Goal: Transaction & Acquisition: Subscribe to service/newsletter

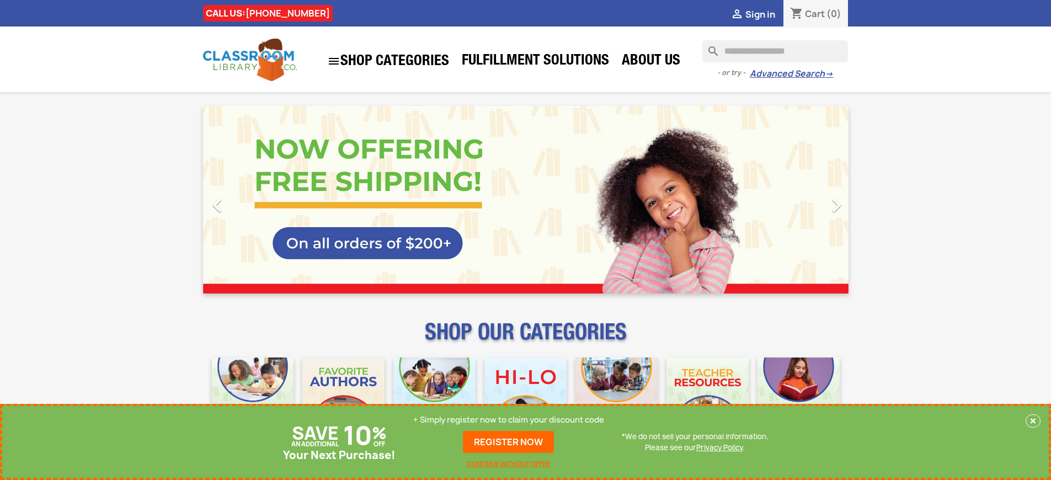
click at [509, 420] on p "+ Simply register now to claim your discount code" at bounding box center [508, 419] width 191 height 11
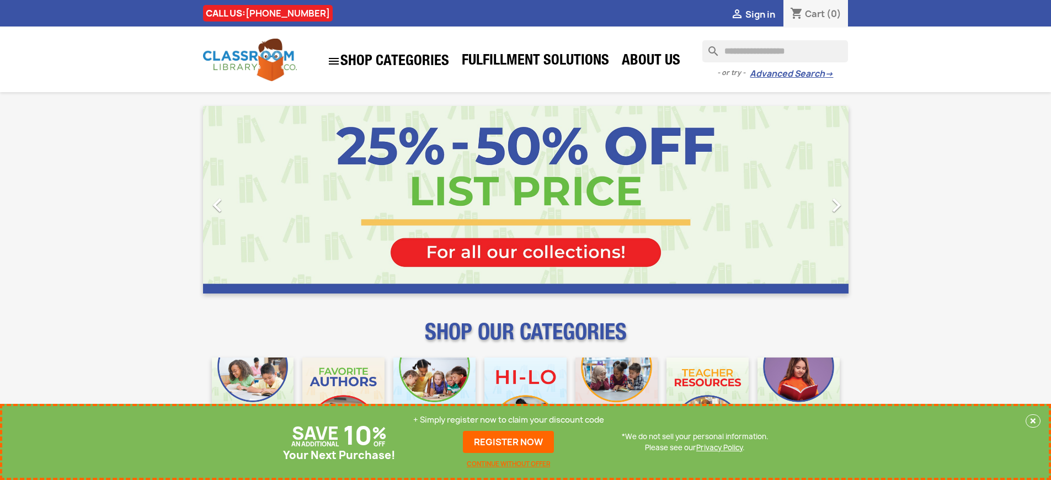
click at [509, 420] on p "+ Simply register now to claim your discount code" at bounding box center [508, 419] width 191 height 11
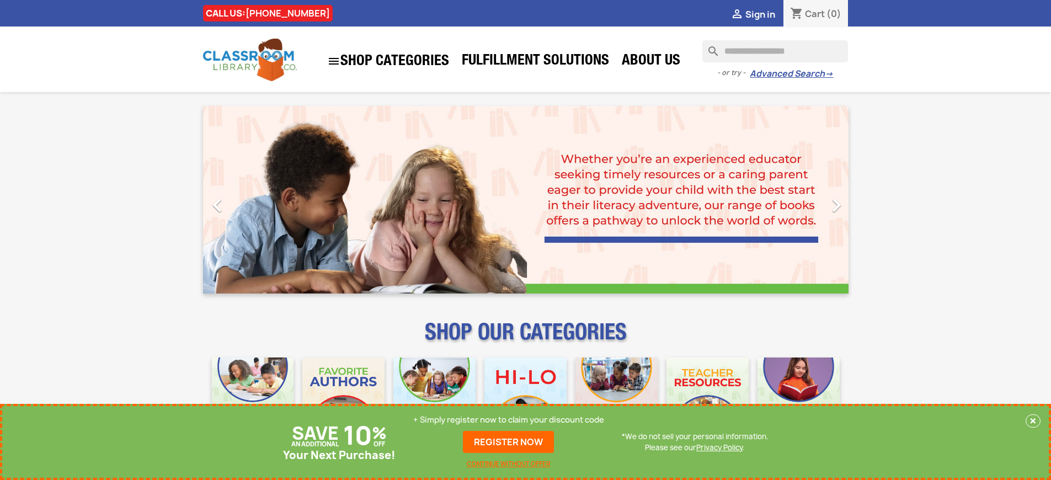
click at [509, 420] on p "+ Simply register now to claim your discount code" at bounding box center [508, 419] width 191 height 11
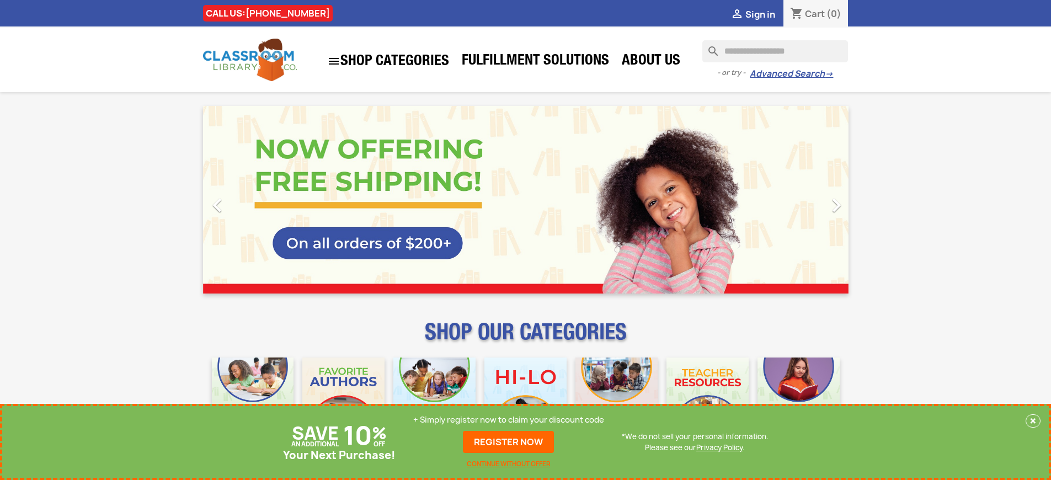
click at [509, 420] on p "+ Simply register now to claim your discount code" at bounding box center [508, 419] width 191 height 11
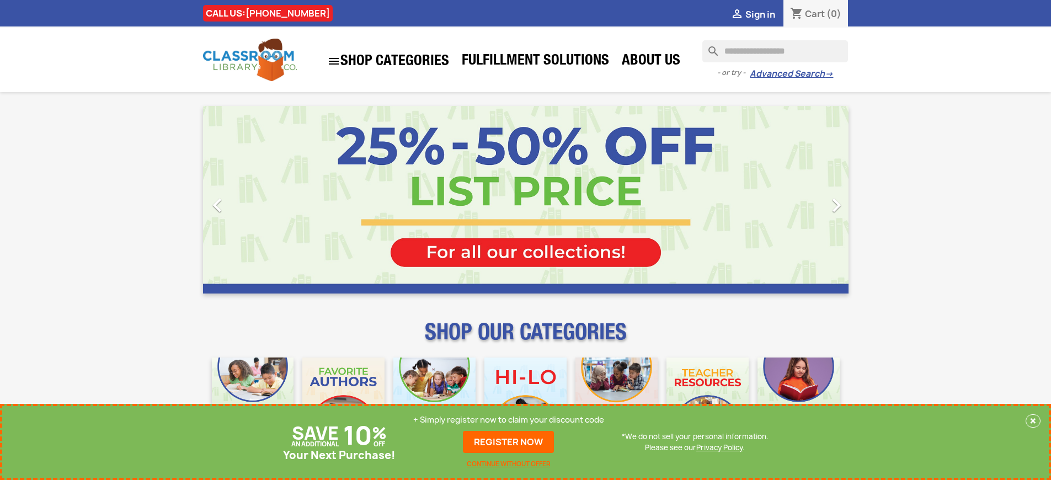
click at [509, 420] on p "+ Simply register now to claim your discount code" at bounding box center [508, 419] width 191 height 11
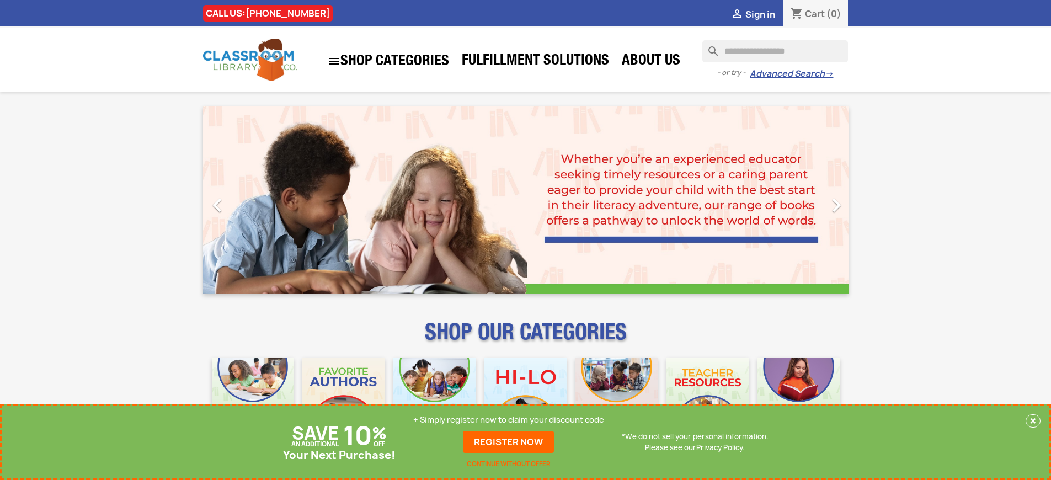
click at [509, 420] on p "+ Simply register now to claim your discount code" at bounding box center [508, 419] width 191 height 11
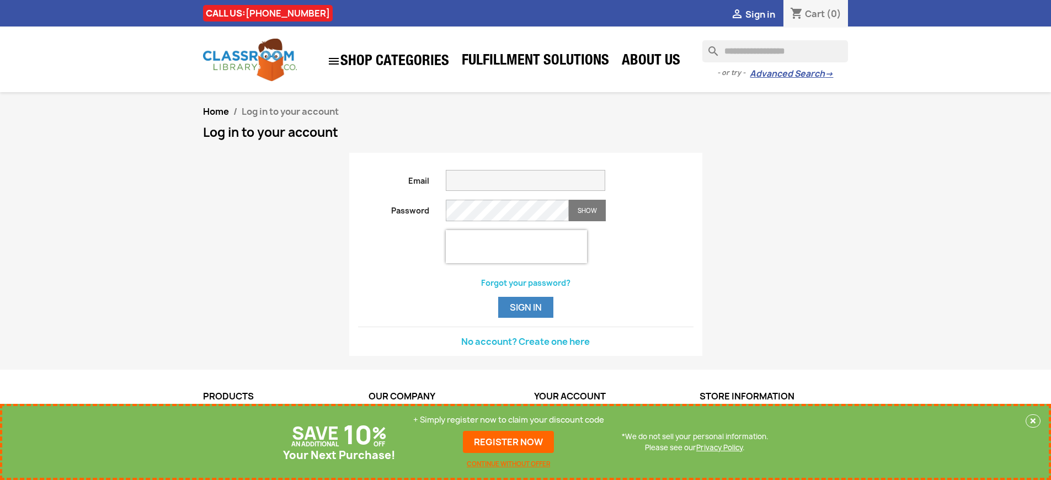
click at [509, 420] on p "+ Simply register now to claim your discount code" at bounding box center [508, 419] width 191 height 11
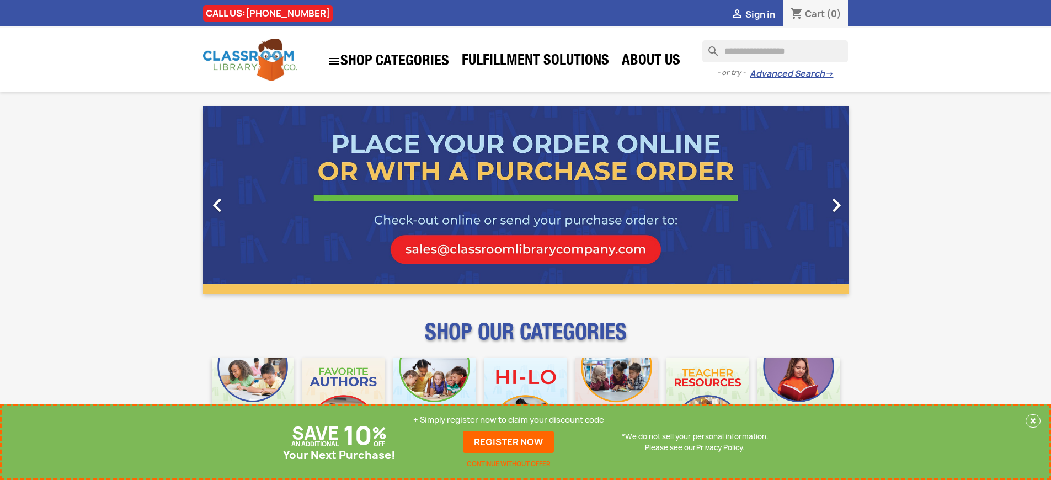
click at [511, 420] on p "+ Simply register now to claim your discount code" at bounding box center [508, 419] width 191 height 11
click at [509, 420] on p "+ Simply register now to claim your discount code" at bounding box center [508, 419] width 191 height 11
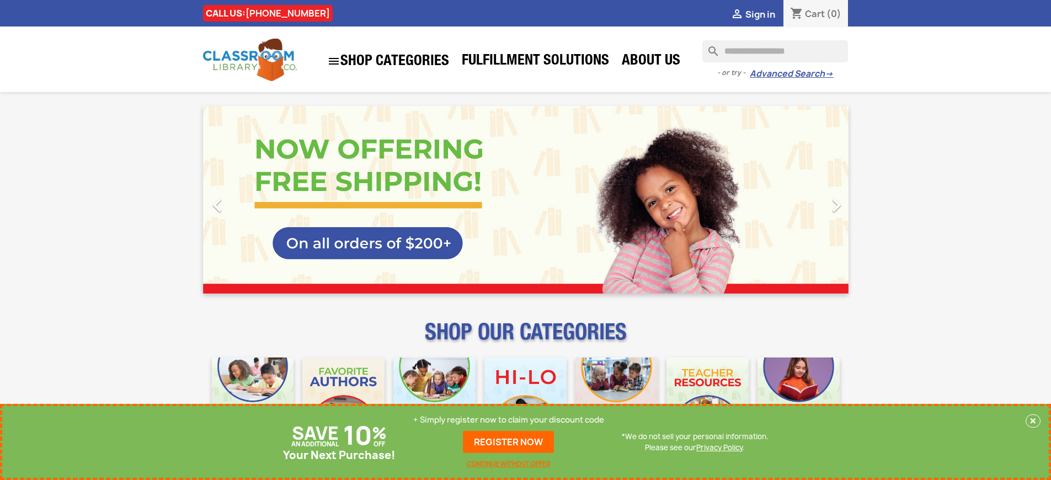
click at [509, 420] on p "+ Simply register now to claim your discount code" at bounding box center [508, 419] width 191 height 11
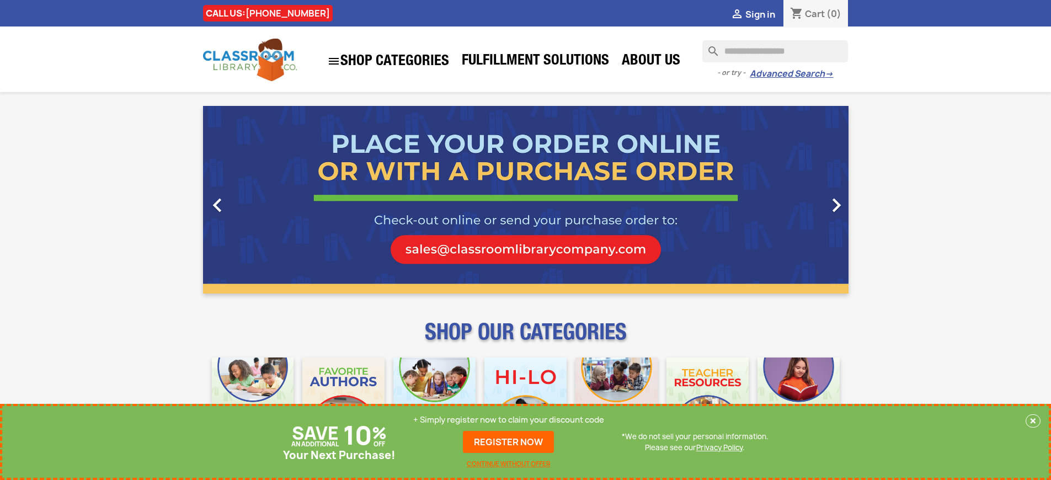
click at [509, 420] on p "+ Simply register now to claim your discount code" at bounding box center [508, 419] width 191 height 11
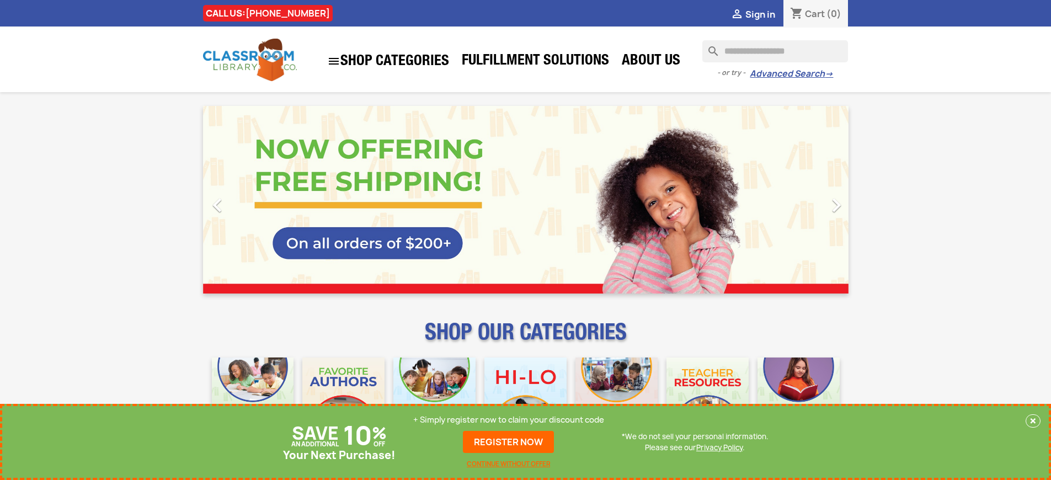
click at [509, 420] on p "+ Simply register now to claim your discount code" at bounding box center [508, 419] width 191 height 11
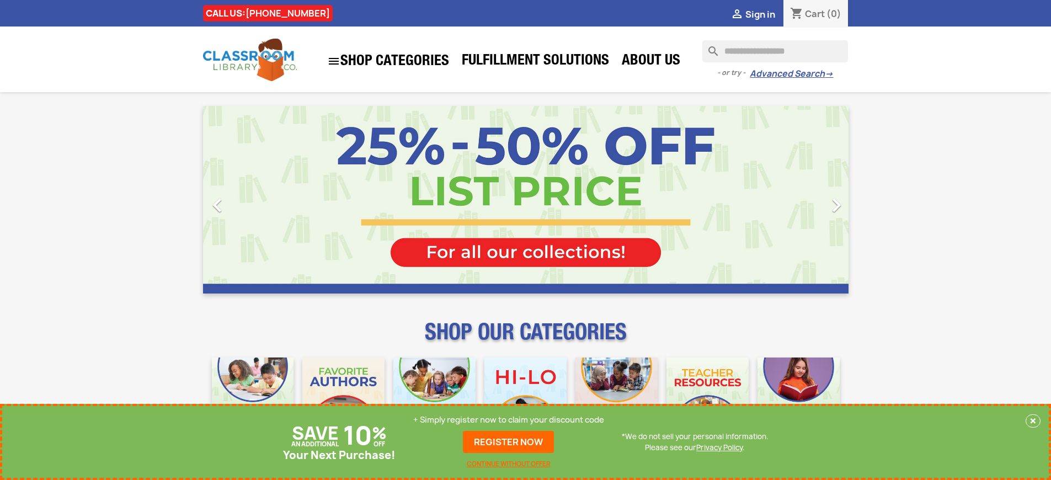
click at [509, 420] on p "+ Simply register now to claim your discount code" at bounding box center [508, 419] width 191 height 11
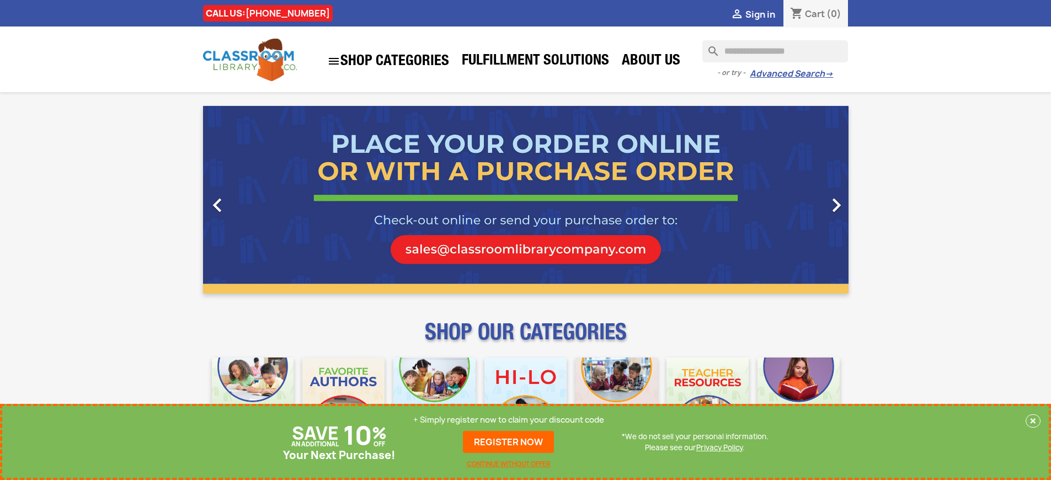
click at [509, 420] on p "+ Simply register now to claim your discount code" at bounding box center [508, 419] width 191 height 11
click at [511, 442] on link "REGISTER NOW" at bounding box center [508, 442] width 91 height 22
